Goal: Transaction & Acquisition: Subscribe to service/newsletter

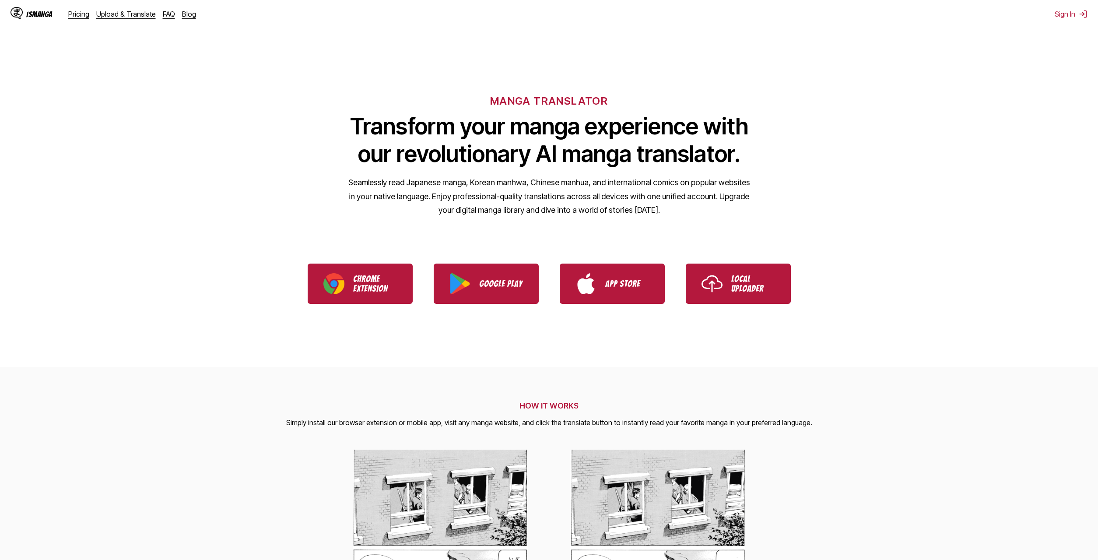
click at [670, 155] on h1 "Transform your manga experience with our revolutionary AI manga translator." at bounding box center [549, 139] width 403 height 55
drag, startPoint x: 675, startPoint y: 152, endPoint x: 604, endPoint y: 152, distance: 70.5
click at [604, 152] on h1 "Transform your manga experience with our revolutionary AI manga translator." at bounding box center [549, 139] width 403 height 55
click at [71, 20] on div "IsManga Pricing Upload & Translate FAQ Blog" at bounding box center [107, 14] width 193 height 28
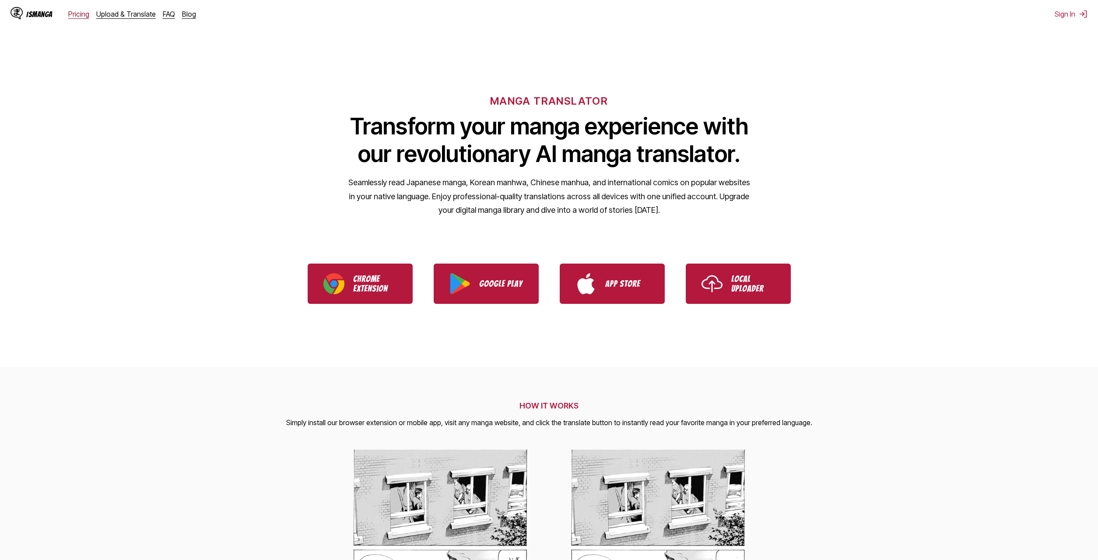
click at [74, 15] on link "Pricing" at bounding box center [78, 14] width 21 height 9
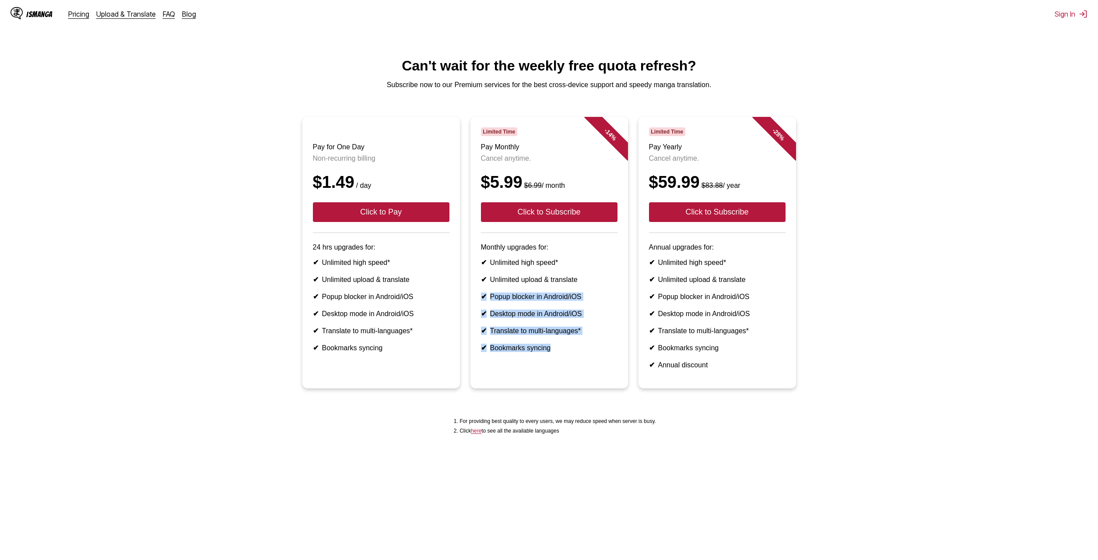
drag, startPoint x: 586, startPoint y: 289, endPoint x: 592, endPoint y: 370, distance: 81.2
click at [592, 370] on article "- 14 % Limited Time Pay Monthly Cancel anytime. $5.99 $6.99 / month Click to Su…" at bounding box center [549, 252] width 158 height 271
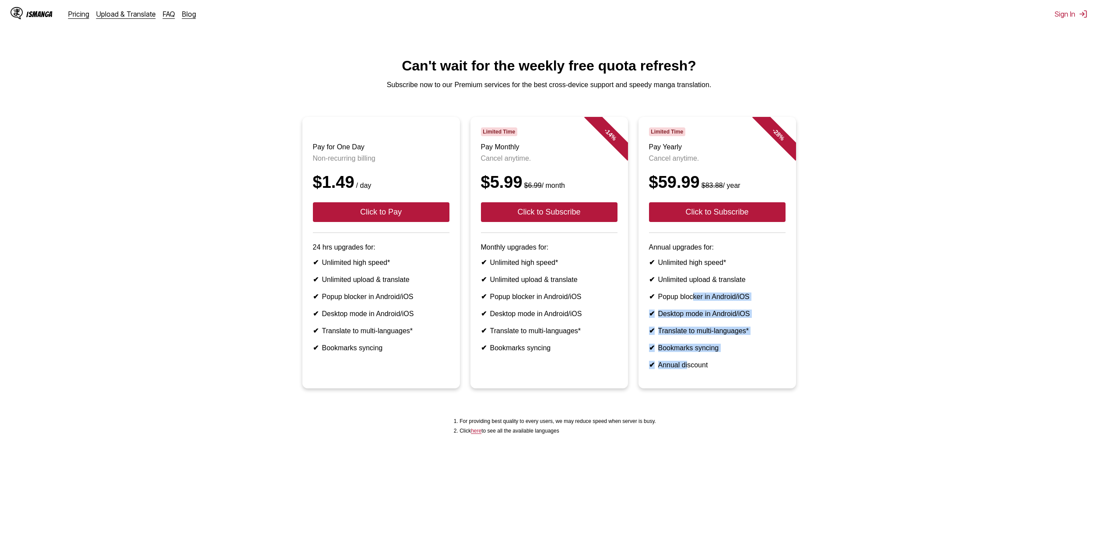
drag, startPoint x: 688, startPoint y: 379, endPoint x: 693, endPoint y: 316, distance: 62.7
click at [693, 316] on ul "✔ Unlimited high speed* ✔ Unlimited upload & translate ✔ Popup blocker in Andro…" at bounding box center [717, 313] width 137 height 111
click at [675, 320] on ul "✔ Unlimited high speed* ✔ Unlimited upload & translate ✔ Popup blocker in Andro…" at bounding box center [717, 313] width 137 height 111
click at [682, 340] on ul "✔ Unlimited high speed* ✔ Unlimited upload & translate ✔ Popup blocker in Andro…" at bounding box center [717, 313] width 137 height 111
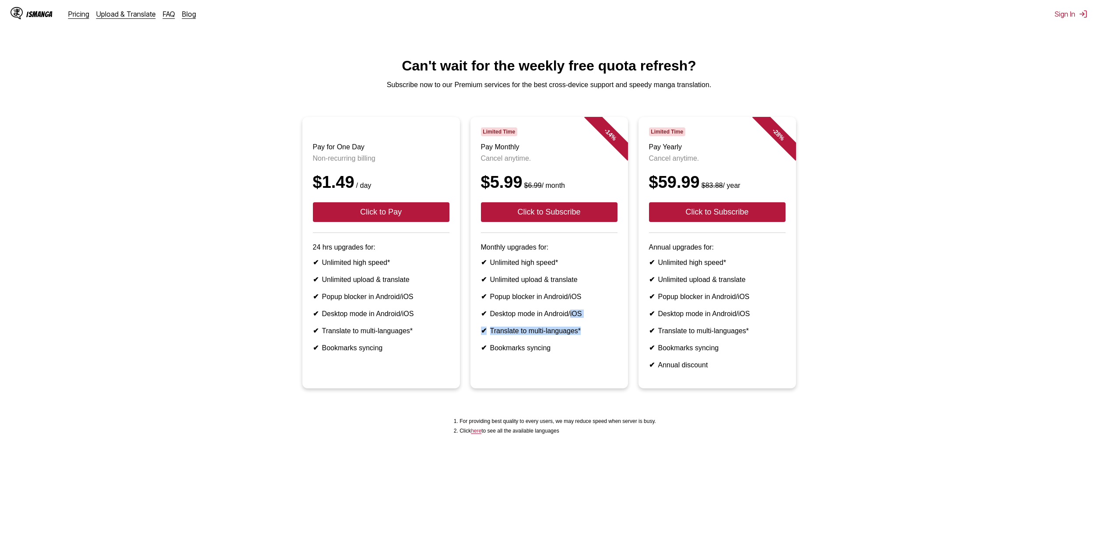
drag, startPoint x: 574, startPoint y: 329, endPoint x: 570, endPoint y: 313, distance: 16.1
click at [572, 317] on ul "✔ Unlimited high speed* ✔ Unlimited upload & translate ✔ Popup blocker in Andro…" at bounding box center [549, 305] width 137 height 94
click at [570, 301] on li "✔ Popup blocker in Android/iOS" at bounding box center [549, 296] width 137 height 8
drag, startPoint x: 570, startPoint y: 313, endPoint x: 560, endPoint y: 334, distance: 23.1
click at [561, 331] on ul "✔ Unlimited high speed* ✔ Unlimited upload & translate ✔ Popup blocker in Andro…" at bounding box center [549, 305] width 137 height 94
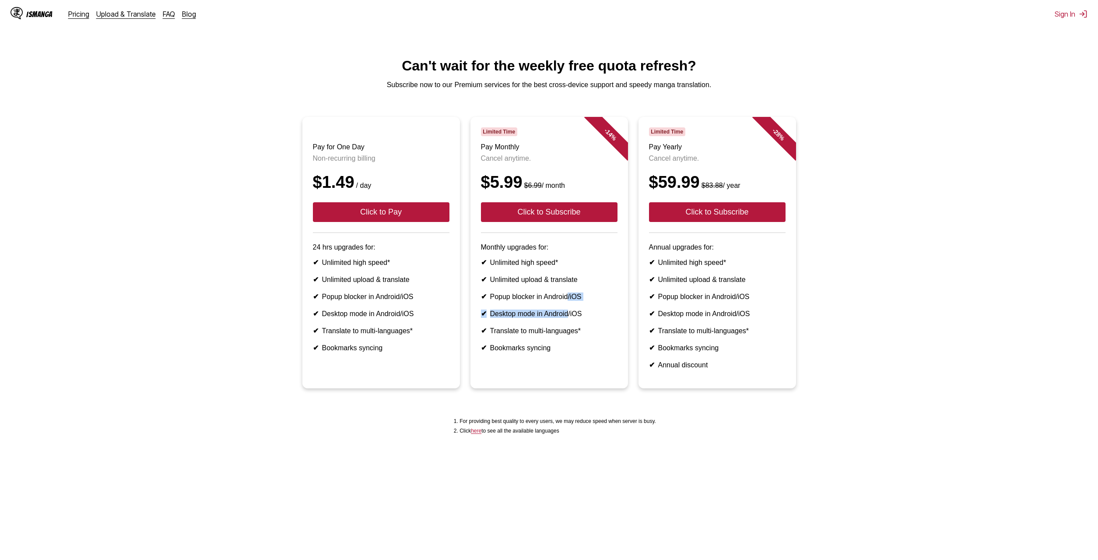
click at [560, 334] on ul "✔ Unlimited high speed* ✔ Unlimited upload & translate ✔ Popup blocker in Andro…" at bounding box center [549, 305] width 137 height 94
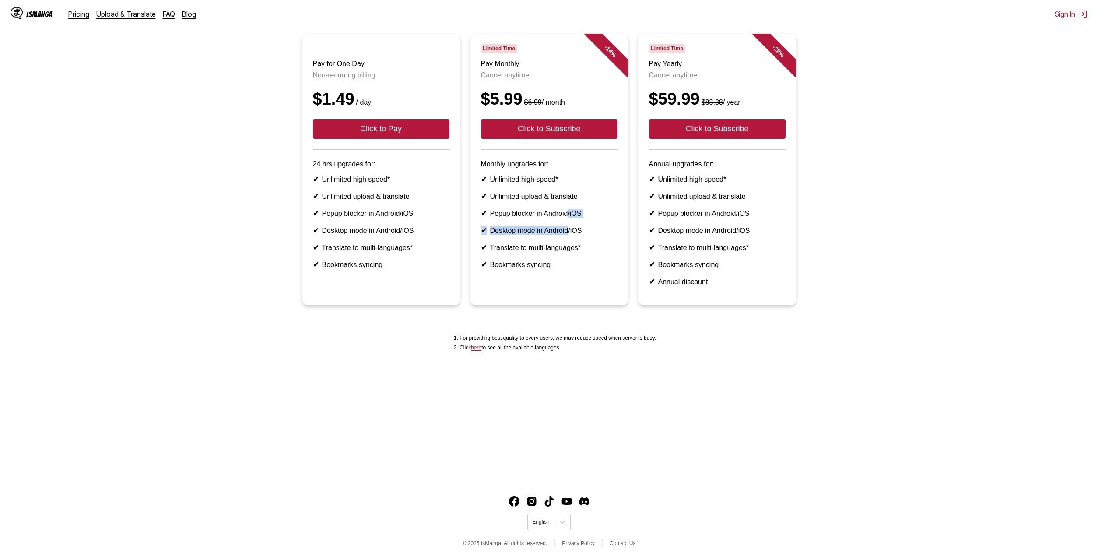
drag, startPoint x: 562, startPoint y: 340, endPoint x: 580, endPoint y: 373, distance: 37.2
click at [580, 373] on main "Can't wait for the weekly free quota refresh? Subscribe now to our Premium serv…" at bounding box center [549, 227] width 1098 height 504
click at [580, 356] on div "For providing best quality to every users, we may reduce speed when server is b…" at bounding box center [549, 343] width 1084 height 26
